Goal: Transaction & Acquisition: Purchase product/service

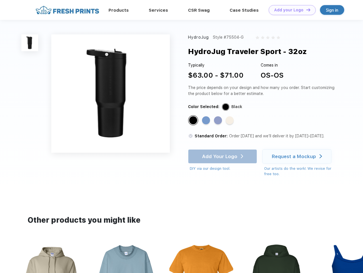
click at [290, 10] on link "Add your Logo Design Tool" at bounding box center [292, 10] width 47 height 10
click at [0, 0] on div "Design Tool" at bounding box center [0, 0] width 0 height 0
click at [306, 10] on link "Add your Logo Design Tool" at bounding box center [292, 10] width 47 height 10
click at [30, 43] on img at bounding box center [29, 42] width 17 height 17
click at [194, 121] on div "Standard Color" at bounding box center [193, 120] width 8 height 8
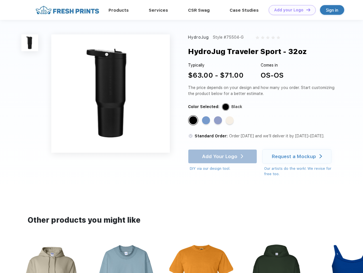
click at [206, 121] on div "Standard Color" at bounding box center [206, 120] width 8 height 8
click at [218, 121] on div "Standard Color" at bounding box center [218, 120] width 8 height 8
click at [230, 121] on div "Standard Color" at bounding box center [230, 120] width 8 height 8
click at [223, 157] on div "Add Your Logo DIY via our design tool. Ah shoot! This product isn't up in our d…" at bounding box center [222, 160] width 69 height 22
click at [298, 157] on div "Request a Mockup" at bounding box center [294, 157] width 44 height 6
